Goal: Task Accomplishment & Management: Use online tool/utility

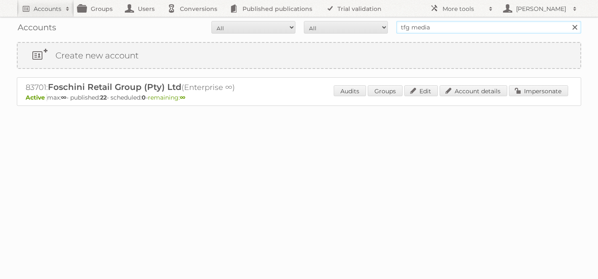
click at [427, 26] on input "tfg media" at bounding box center [488, 27] width 185 height 13
type input "el dorado"
click at [568, 21] on input "Search" at bounding box center [574, 27] width 13 height 13
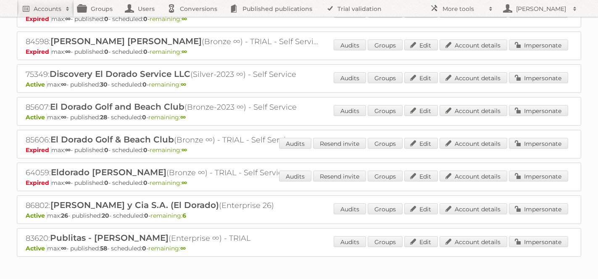
scroll to position [179, 0]
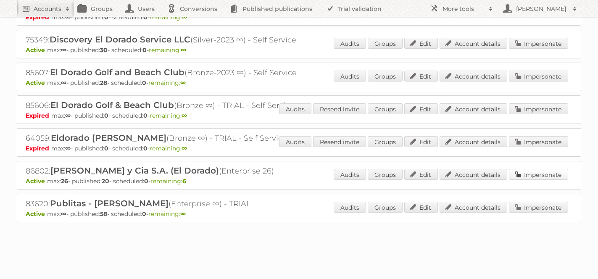
click at [534, 169] on link "Impersonate" at bounding box center [538, 174] width 59 height 11
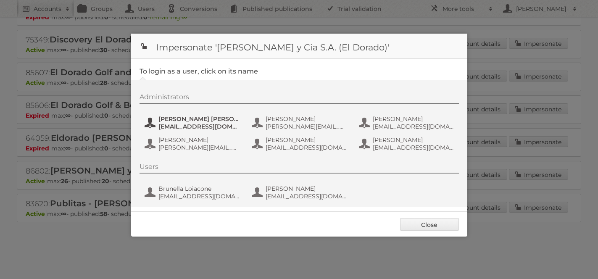
click at [193, 124] on span "acutinibrandi+eldorado@criteria.online" at bounding box center [199, 127] width 82 height 8
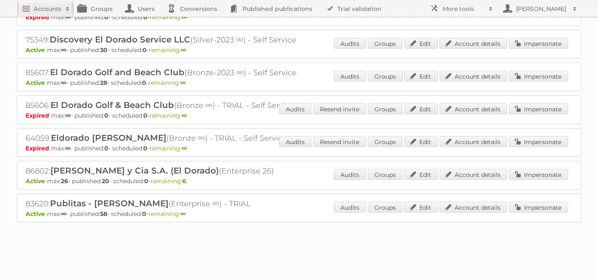
scroll to position [0, 0]
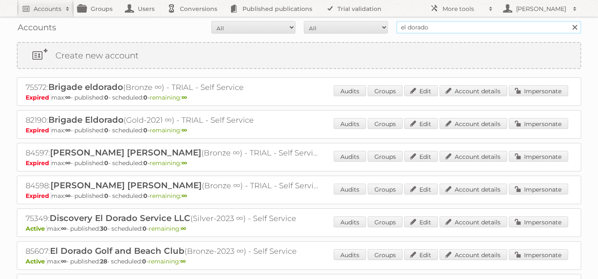
click at [424, 22] on input "el dorado" at bounding box center [488, 27] width 185 height 13
type input "easy argentina"
click at [568, 21] on input "Search" at bounding box center [574, 27] width 13 height 13
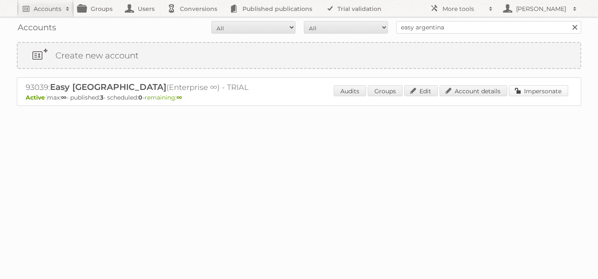
click at [546, 89] on link "Impersonate" at bounding box center [538, 90] width 59 height 11
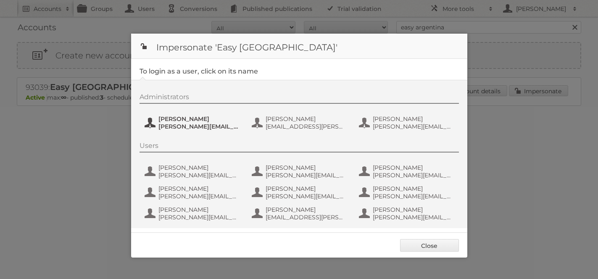
click at [195, 121] on span "[PERSON_NAME]" at bounding box center [199, 119] width 82 height 8
